Goal: Task Accomplishment & Management: Manage account settings

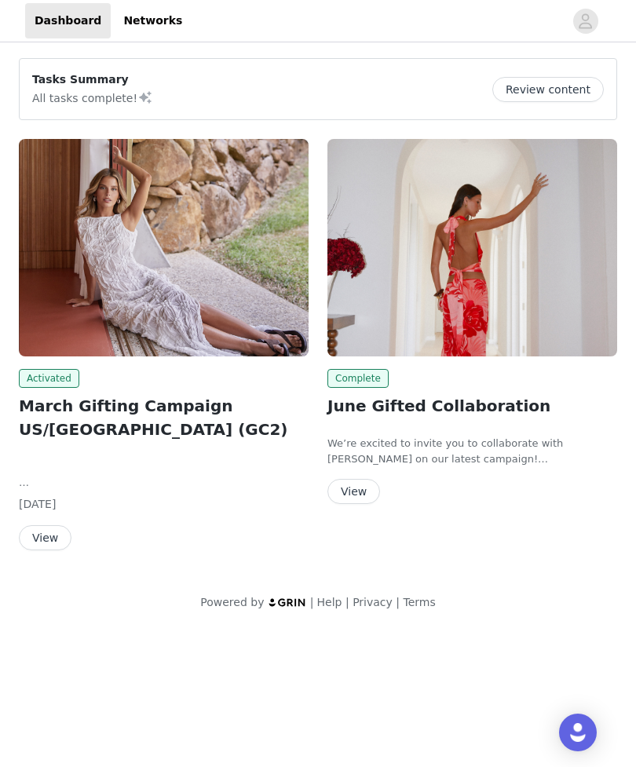
click at [132, 26] on link "Networks" at bounding box center [153, 20] width 78 height 35
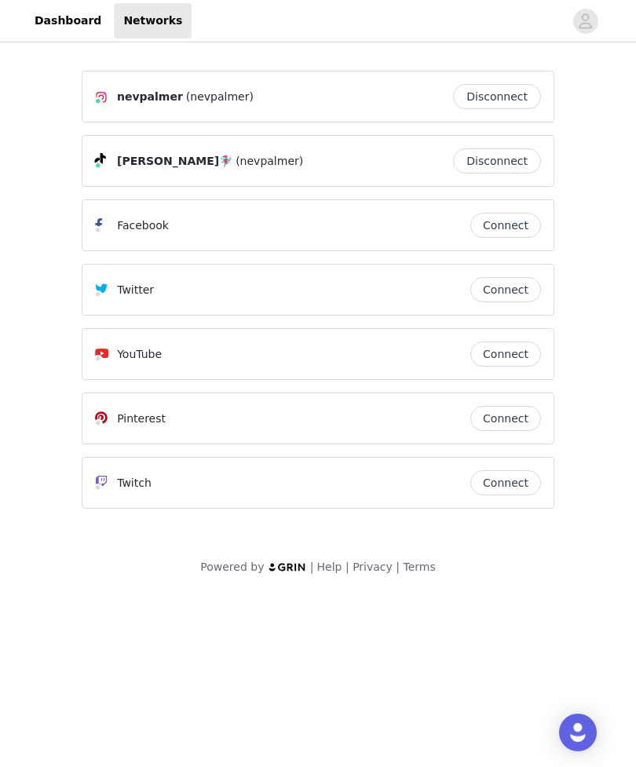
click at [61, 4] on link "Dashboard" at bounding box center [68, 20] width 86 height 35
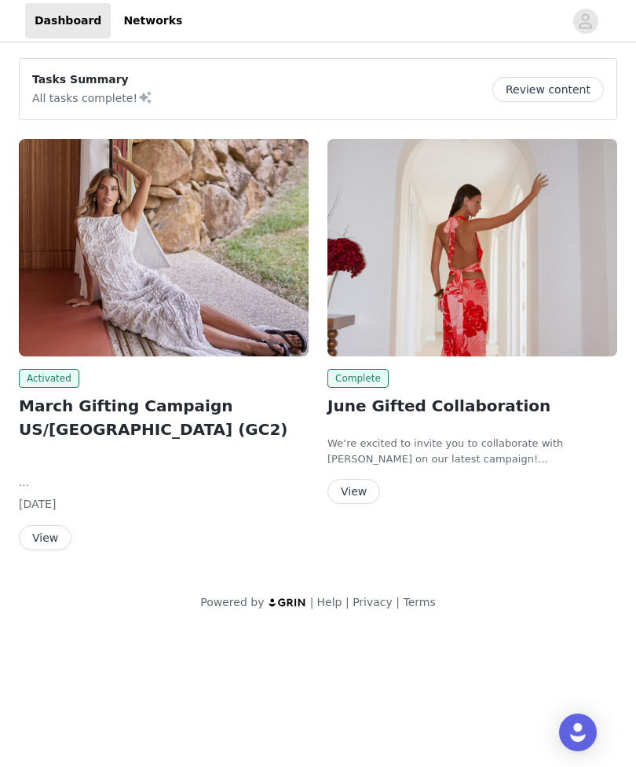
click at [580, 95] on button "Review content" at bounding box center [548, 89] width 112 height 25
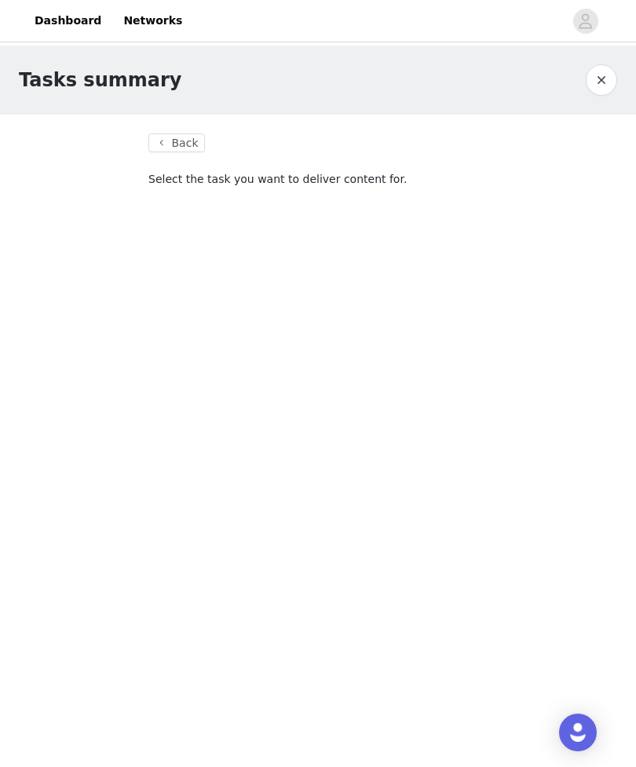
click at [598, 86] on button "button" at bounding box center [601, 79] width 31 height 31
